Goal: Transaction & Acquisition: Purchase product/service

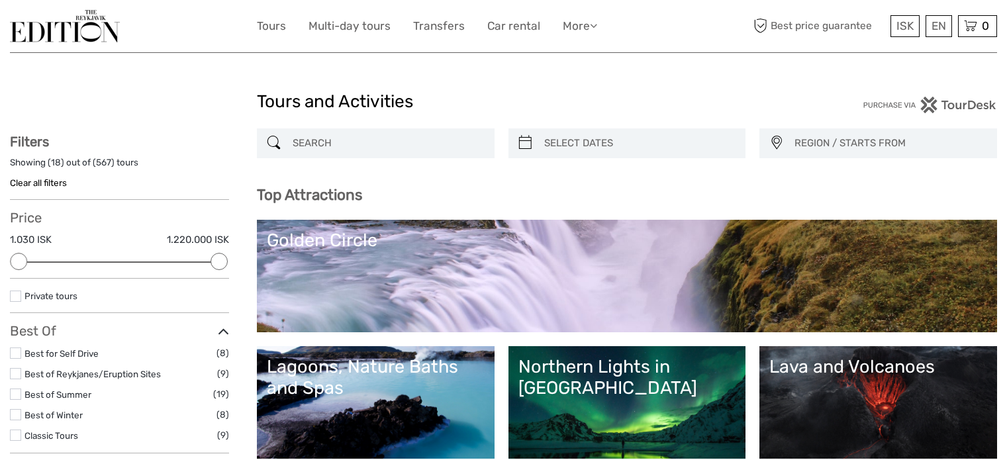
select select
click at [343, 147] on input "search" at bounding box center [387, 143] width 201 height 23
paste input "Volcanic Lava Eruption Tour - Also Private option"
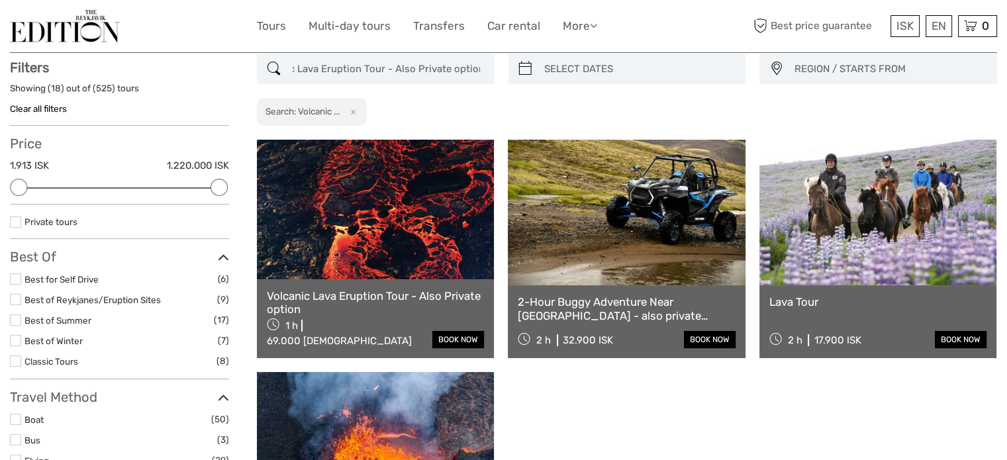
scroll to position [75, 0]
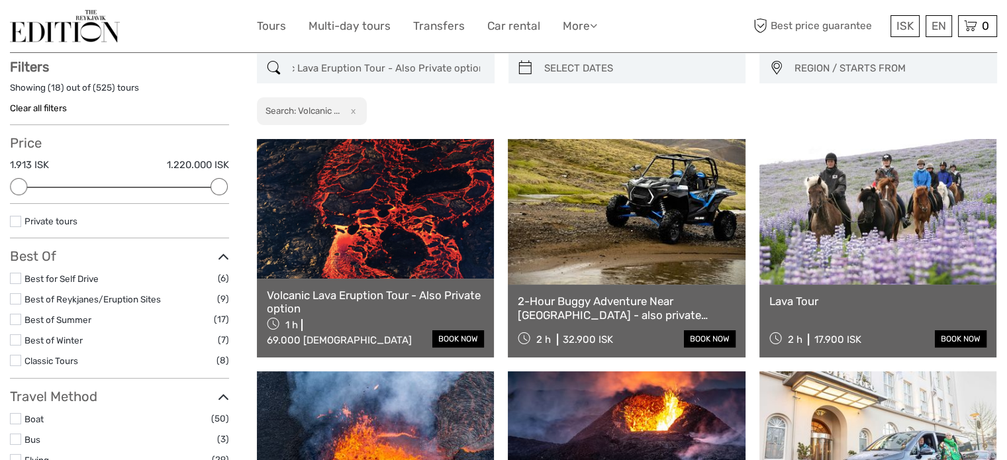
type input "Volcanic Lava Eruption Tour - Also Private option"
click at [403, 214] on link at bounding box center [375, 208] width 237 height 139
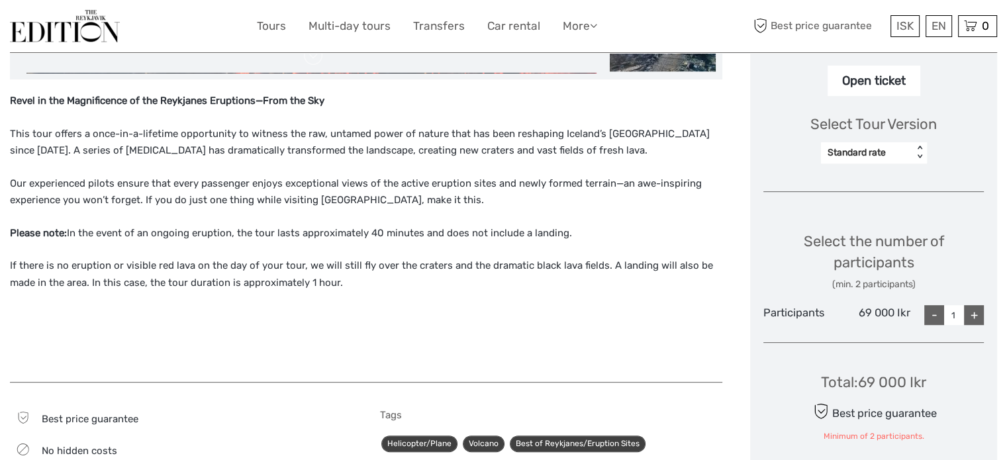
scroll to position [397, 0]
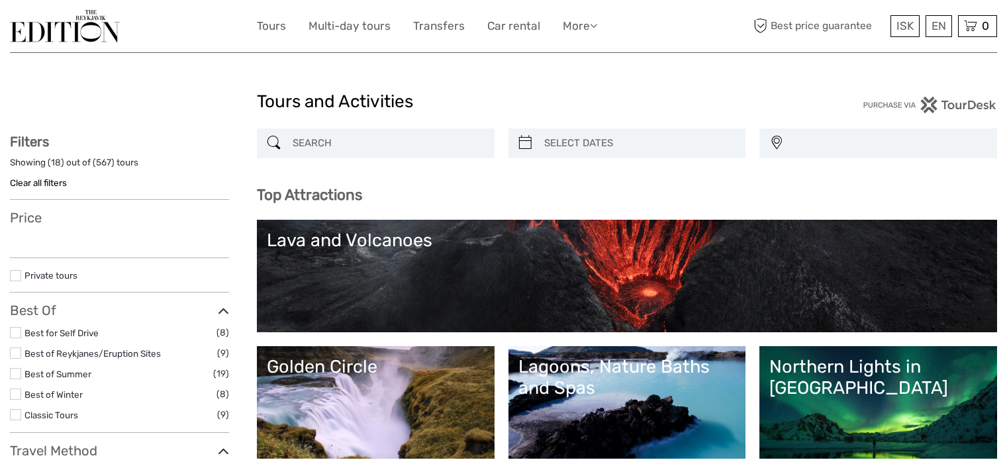
select select
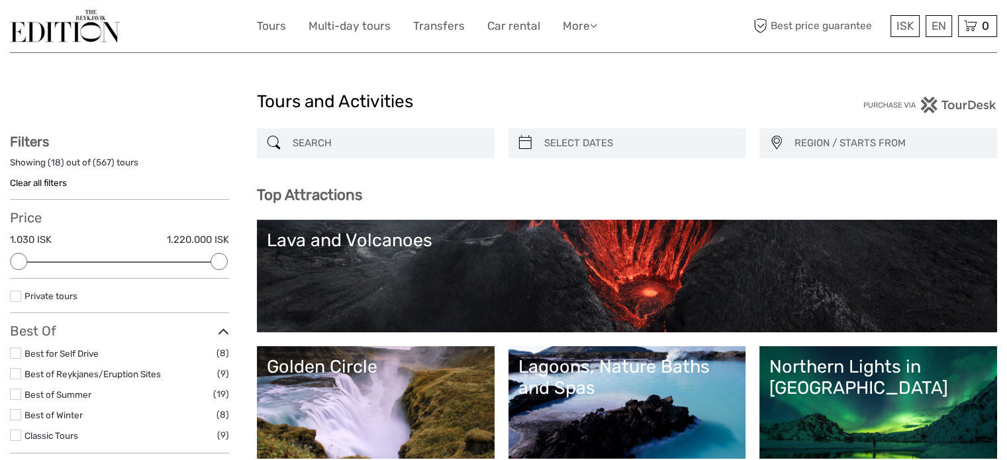
click at [334, 148] on input "search" at bounding box center [387, 143] width 201 height 23
paste input "DT 310 Private Superjeep Northern Lights"
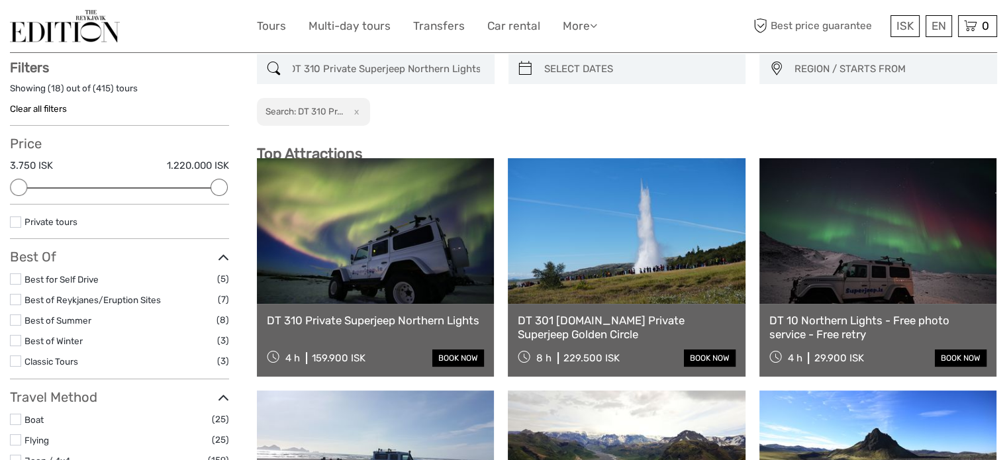
scroll to position [75, 0]
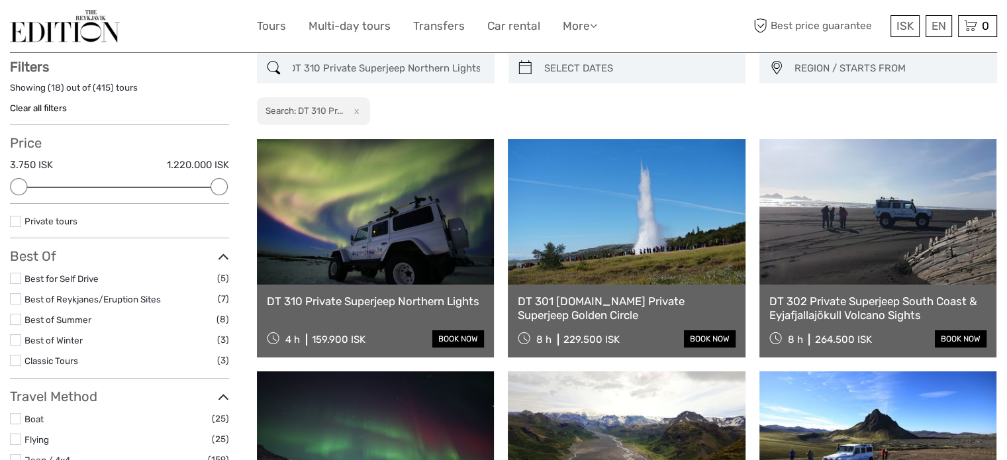
type input "DT 310 Private Superjeep Northern Lights"
click at [413, 238] on link at bounding box center [375, 212] width 237 height 146
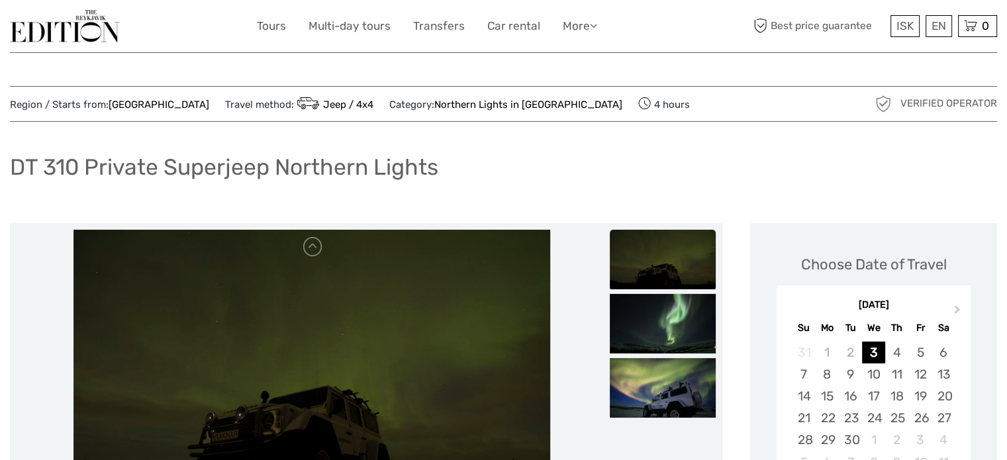
click at [264, 169] on h1 "DT 310 Private Superjeep Northern Lights" at bounding box center [224, 167] width 429 height 27
click at [93, 33] on img at bounding box center [65, 26] width 110 height 32
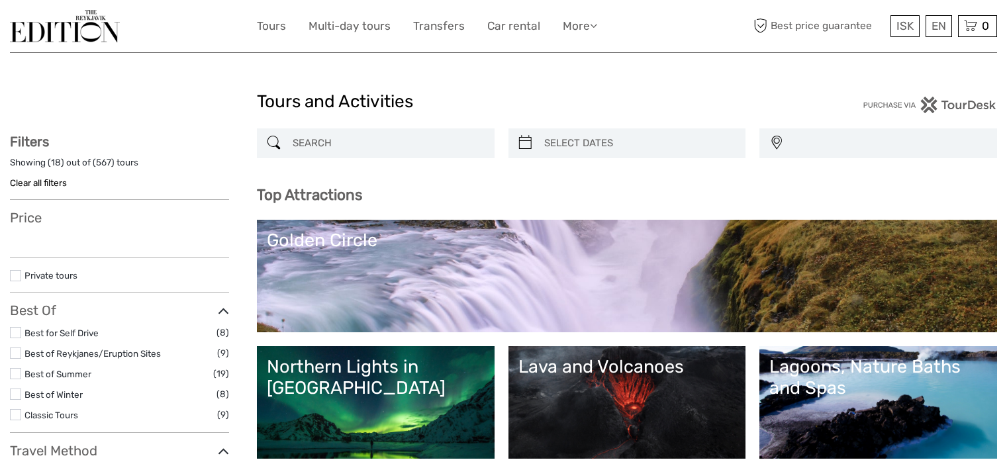
select select
click at [323, 150] on div at bounding box center [376, 143] width 238 height 30
select select
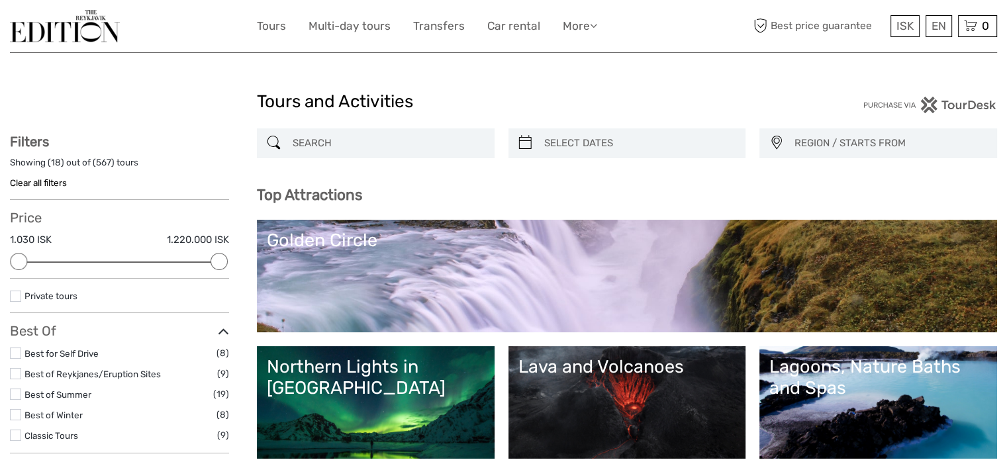
click at [323, 148] on input "search" at bounding box center [387, 143] width 201 height 23
paste input "Inside the Volcano - Pickup from Reykjavik"
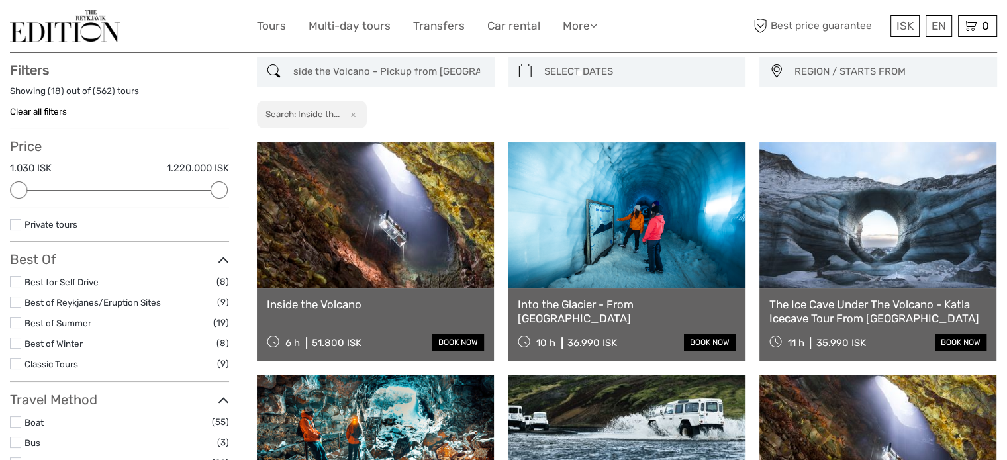
scroll to position [75, 0]
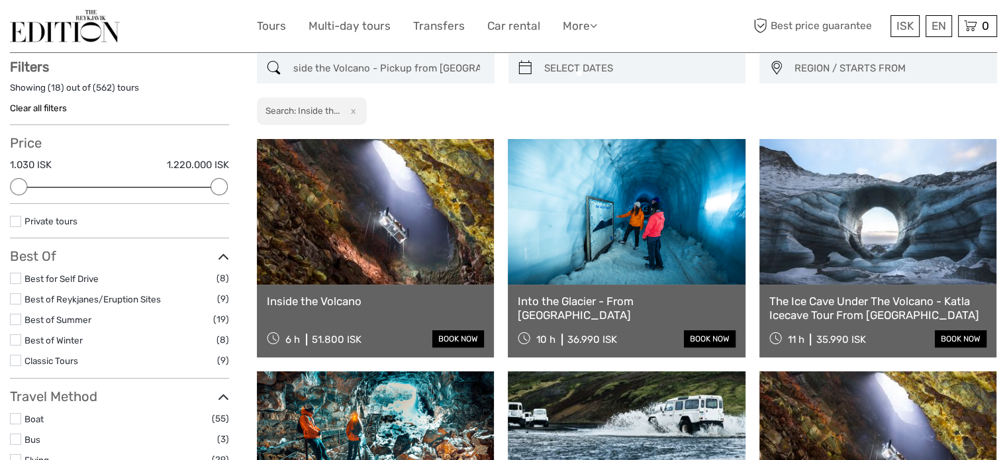
type input "Inside the Volcano - Pickup from Reykjavik"
click at [388, 230] on link at bounding box center [375, 212] width 237 height 146
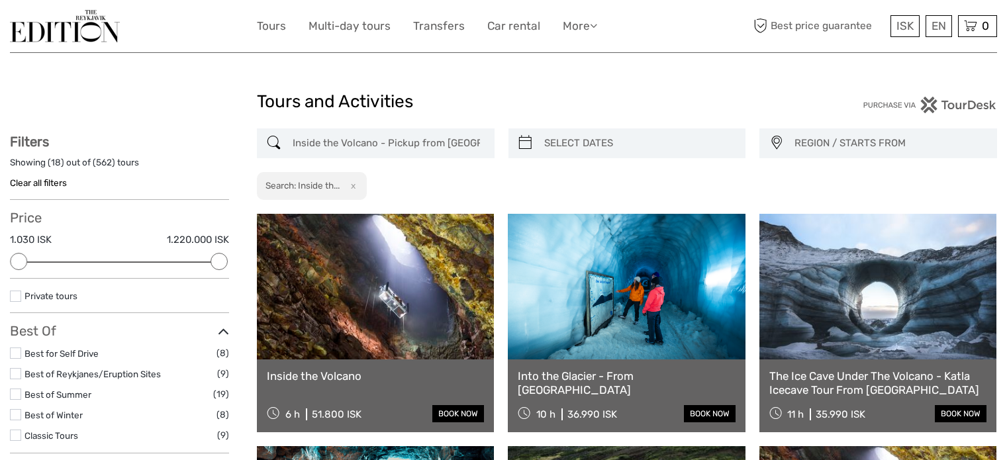
select select
click at [423, 298] on link at bounding box center [375, 287] width 237 height 146
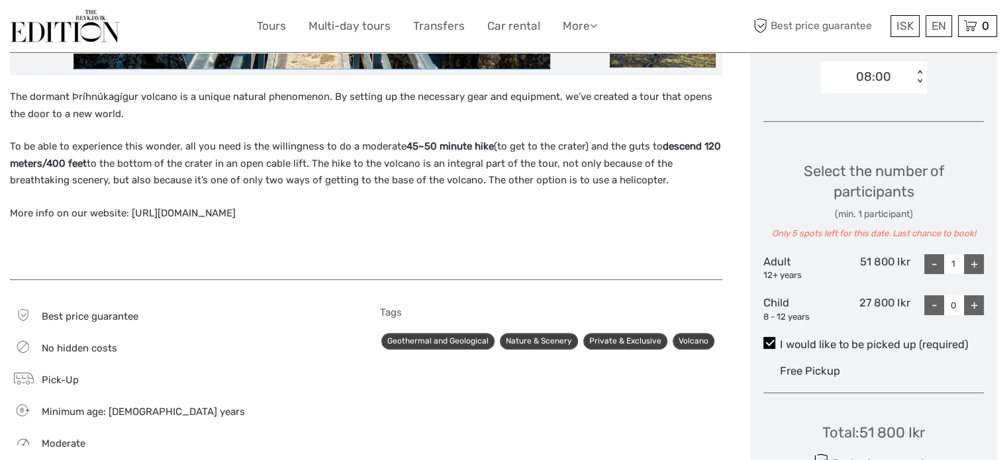
scroll to position [530, 0]
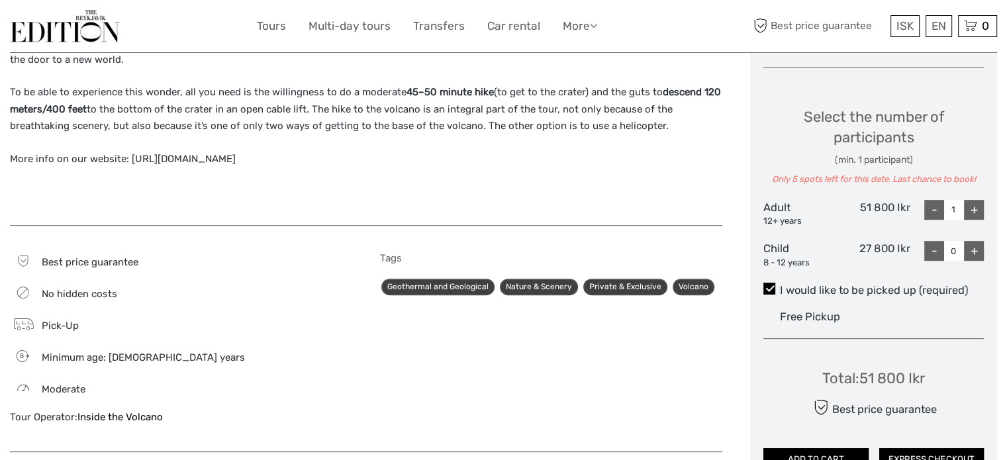
click at [848, 291] on label "I would like to be picked up (required)" at bounding box center [874, 291] width 221 height 16
click at [780, 285] on input "I would like to be picked up (required)" at bounding box center [780, 285] width 0 height 0
click at [765, 289] on span at bounding box center [770, 289] width 12 height 12
click at [780, 285] on input "I would like to be picked up (required)" at bounding box center [780, 285] width 0 height 0
drag, startPoint x: 766, startPoint y: 289, endPoint x: 560, endPoint y: 280, distance: 205.5
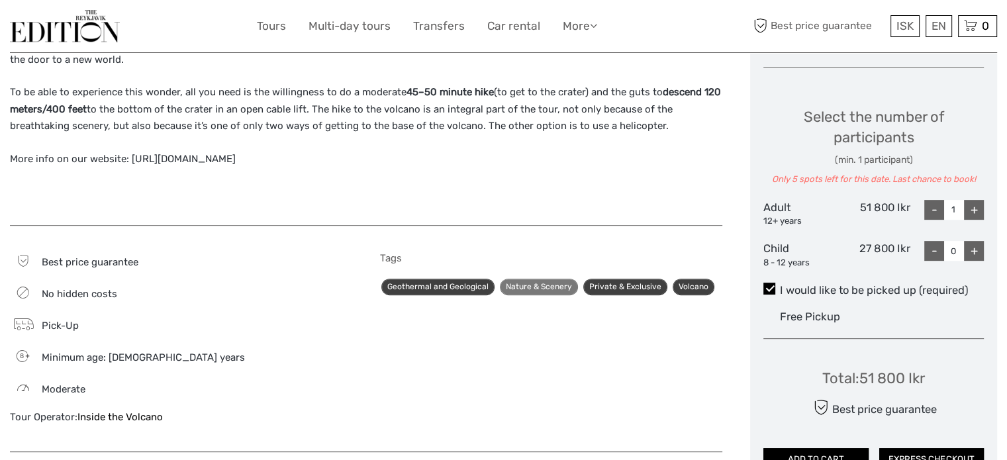
click at [766, 289] on span at bounding box center [770, 289] width 12 height 12
click at [780, 285] on input "I would like to be picked up (required)" at bounding box center [780, 285] width 0 height 0
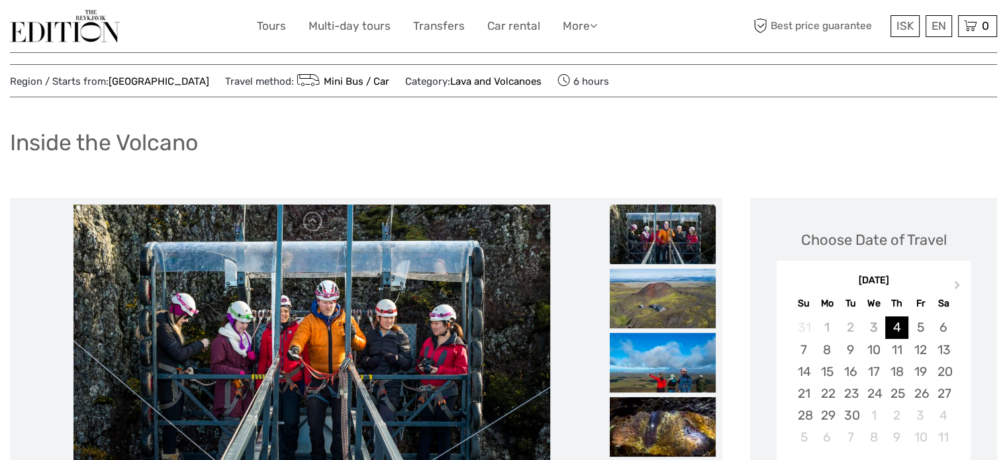
scroll to position [0, 0]
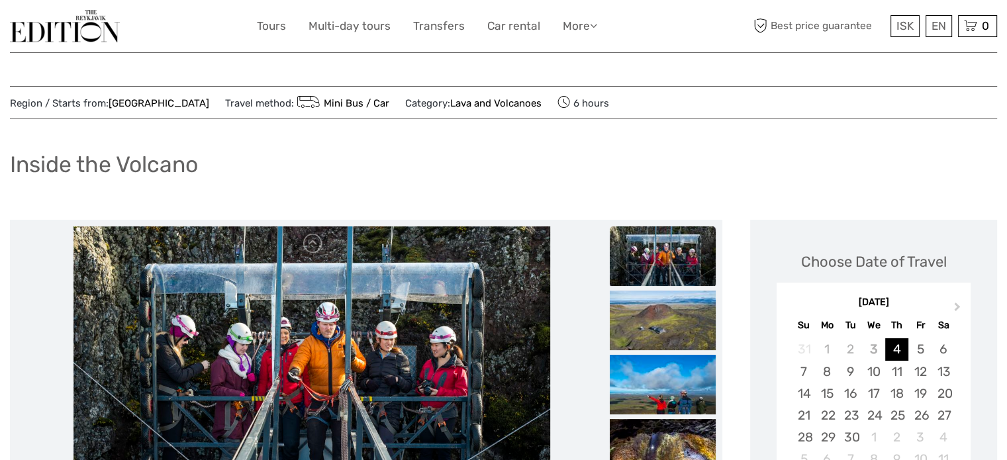
click at [125, 28] on div at bounding box center [133, 26] width 247 height 32
click at [87, 34] on img at bounding box center [65, 26] width 110 height 32
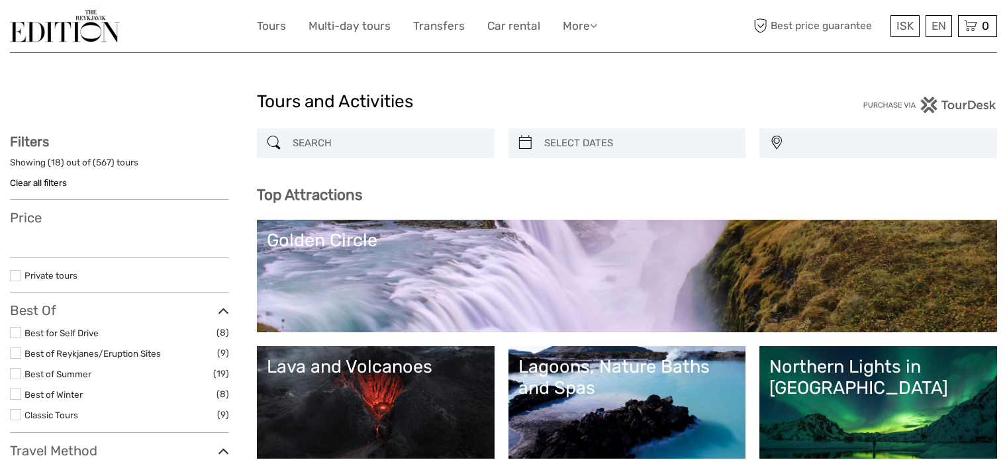
select select
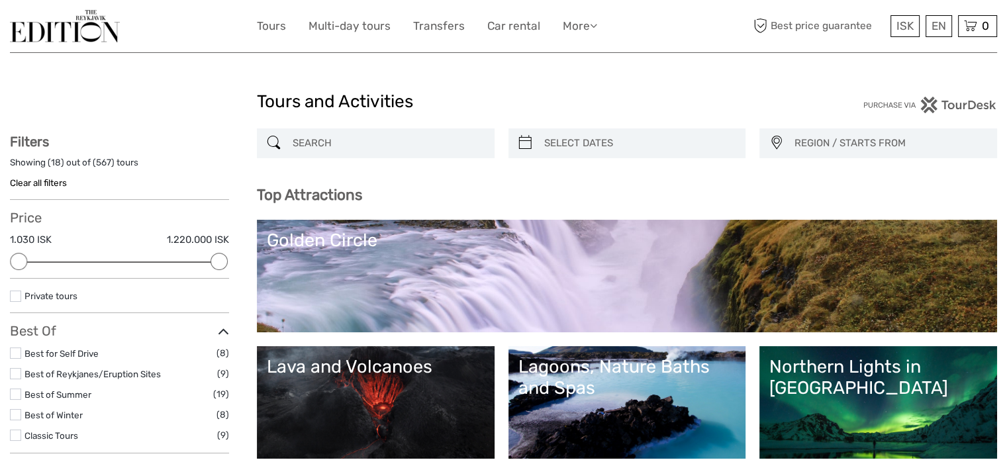
drag, startPoint x: 318, startPoint y: 121, endPoint x: 316, endPoint y: 145, distance: 23.9
click at [316, 145] on input "search" at bounding box center [387, 143] width 201 height 23
paste input "Volcanic Lava Eruption Tour - Also Private option"
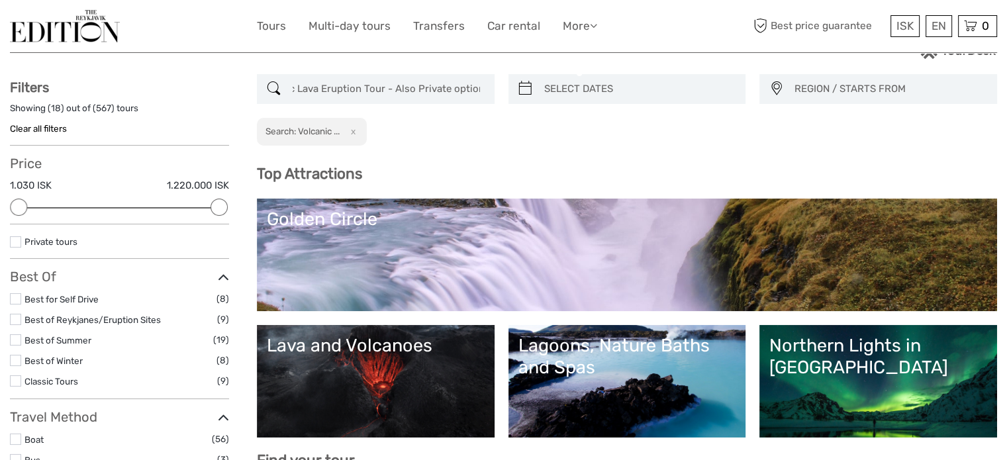
scroll to position [69, 0]
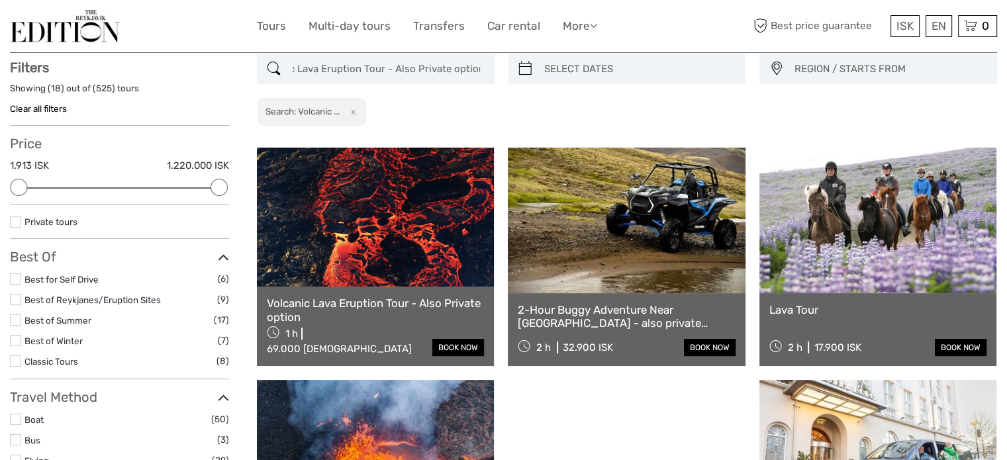
scroll to position [75, 0]
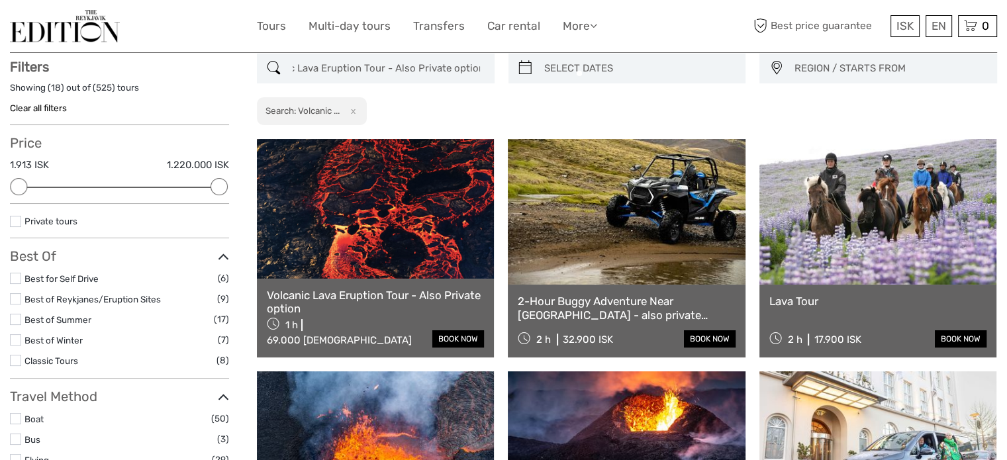
type input "Volcanic Lava Eruption Tour - Also Private option"
click at [378, 231] on link at bounding box center [375, 208] width 237 height 139
